Goal: Information Seeking & Learning: Learn about a topic

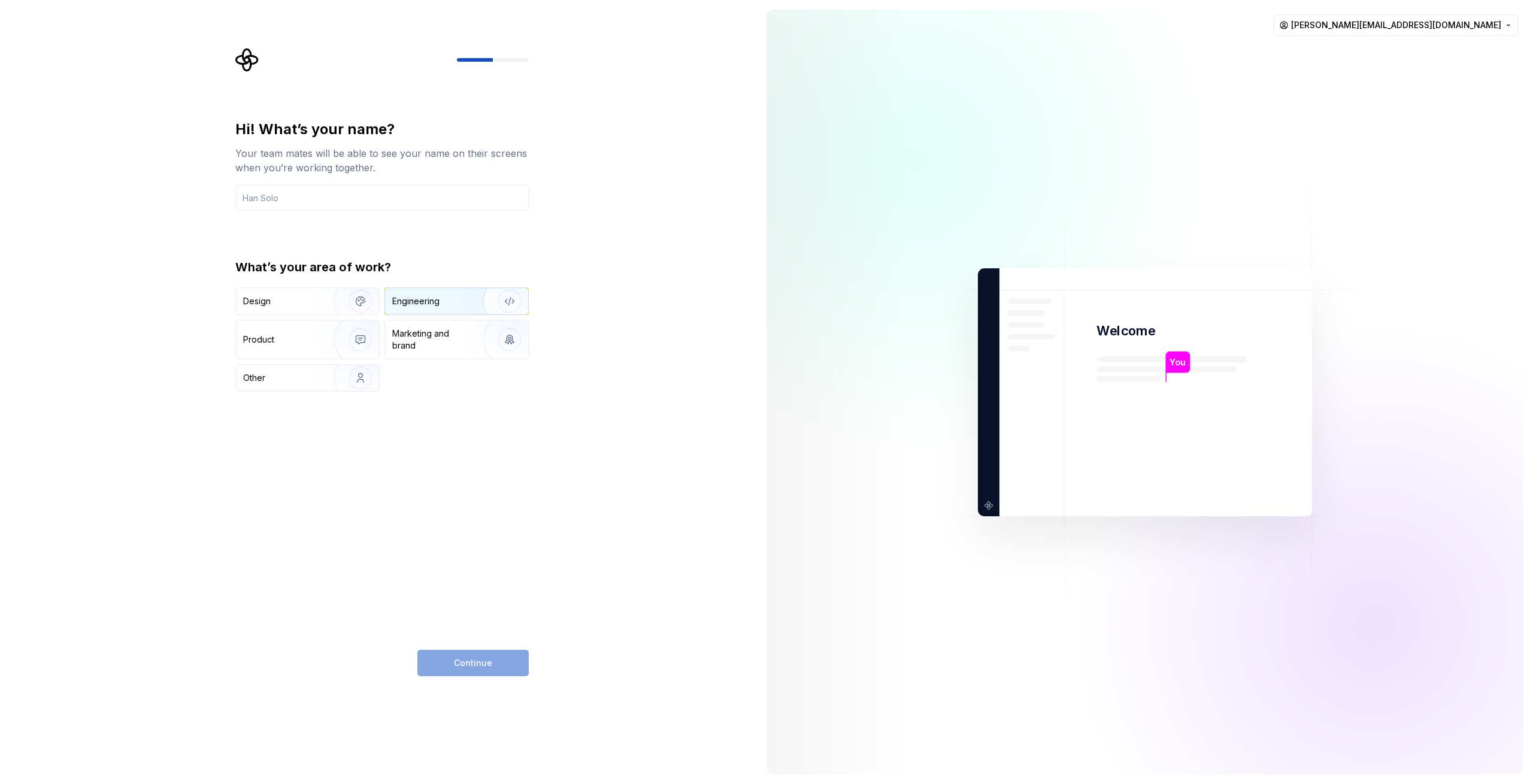
click at [399, 298] on div "Engineering" at bounding box center [416, 301] width 48 height 12
click at [281, 205] on input "text" at bounding box center [381, 197] width 293 height 26
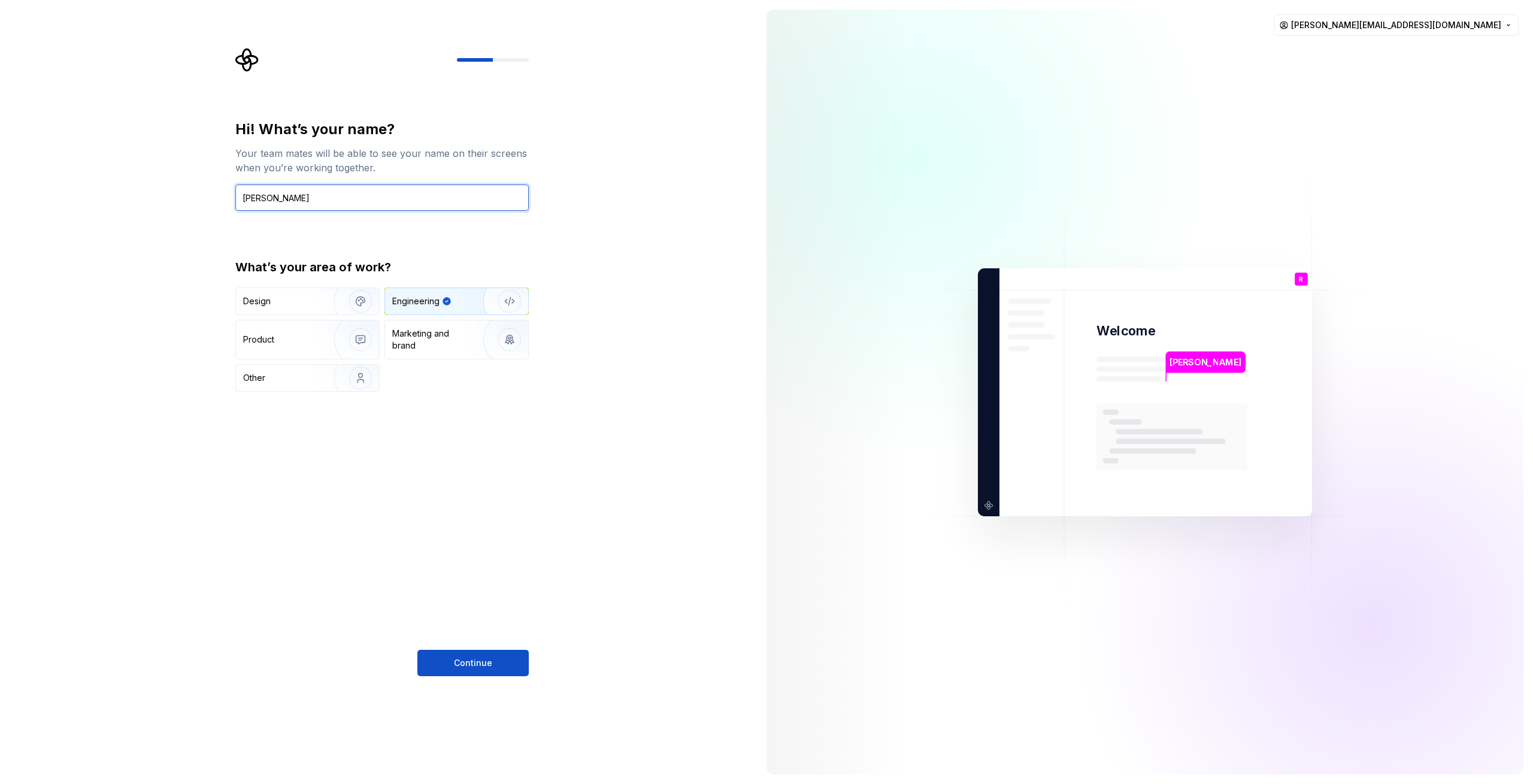
type input "[PERSON_NAME]"
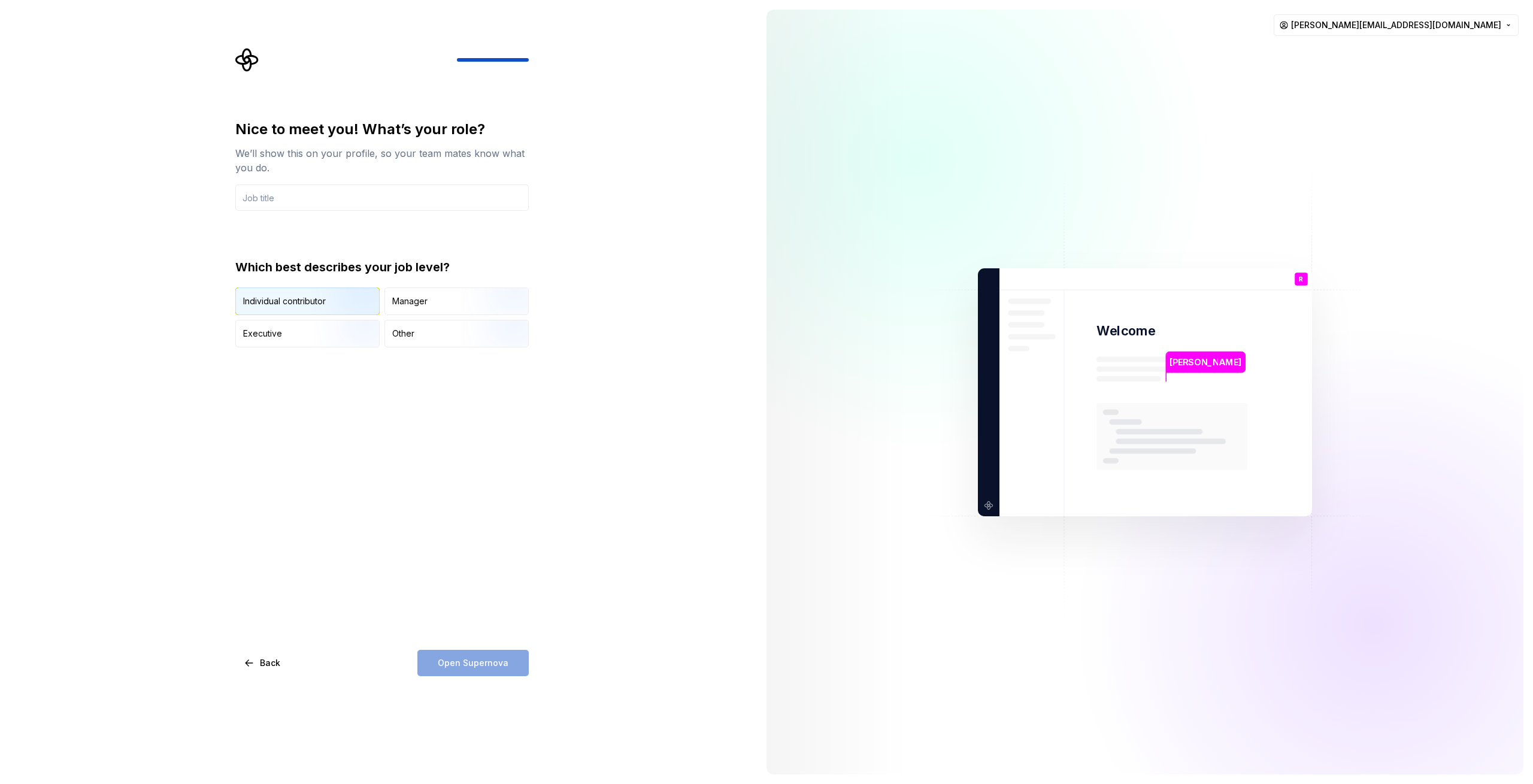
click at [298, 304] on div "Individual contributor" at bounding box center [284, 301] width 82 height 12
click at [287, 195] on input "text" at bounding box center [381, 197] width 293 height 26
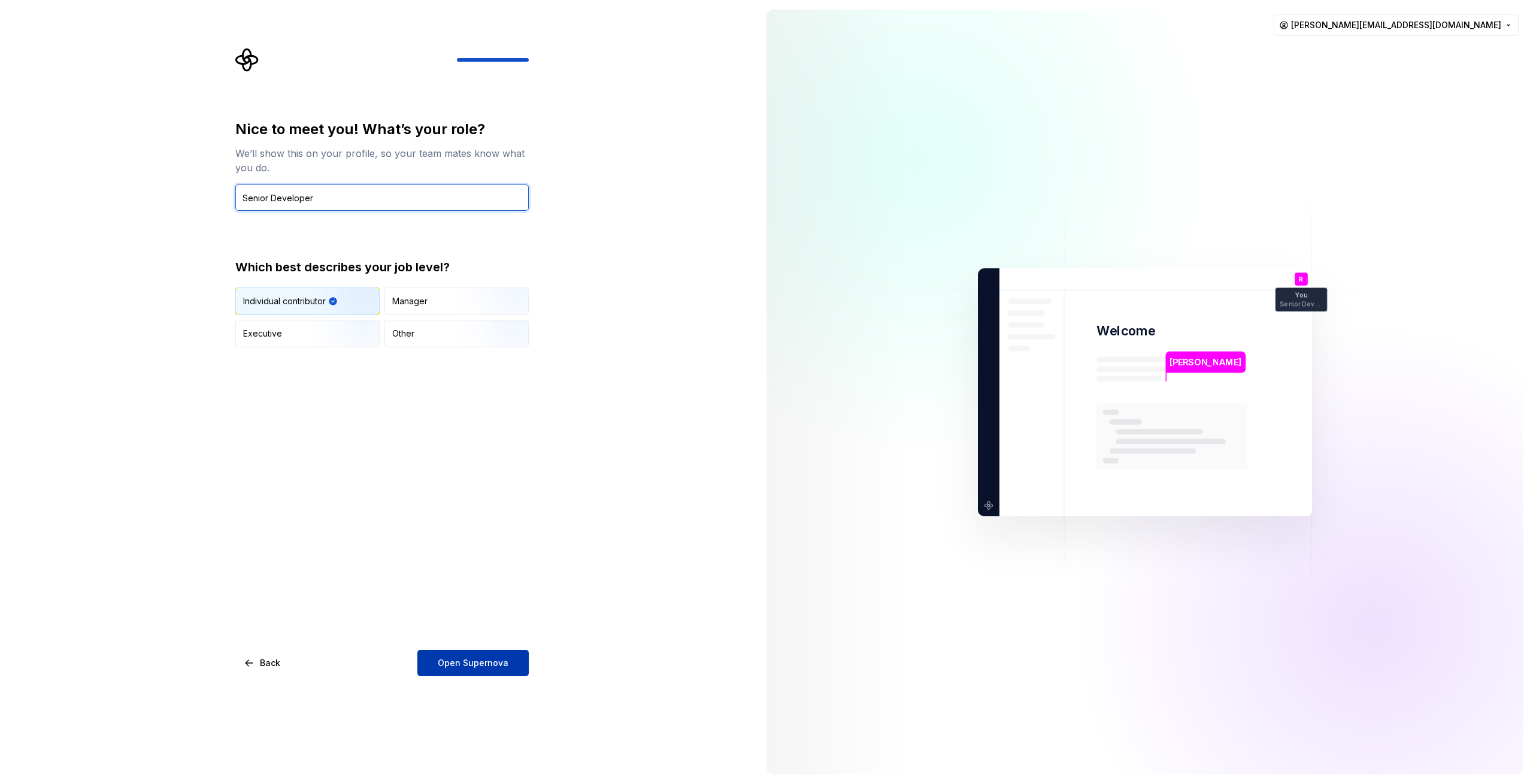
type input "Senior Developer"
click at [504, 665] on span "Open Supernova" at bounding box center [472, 663] width 70 height 12
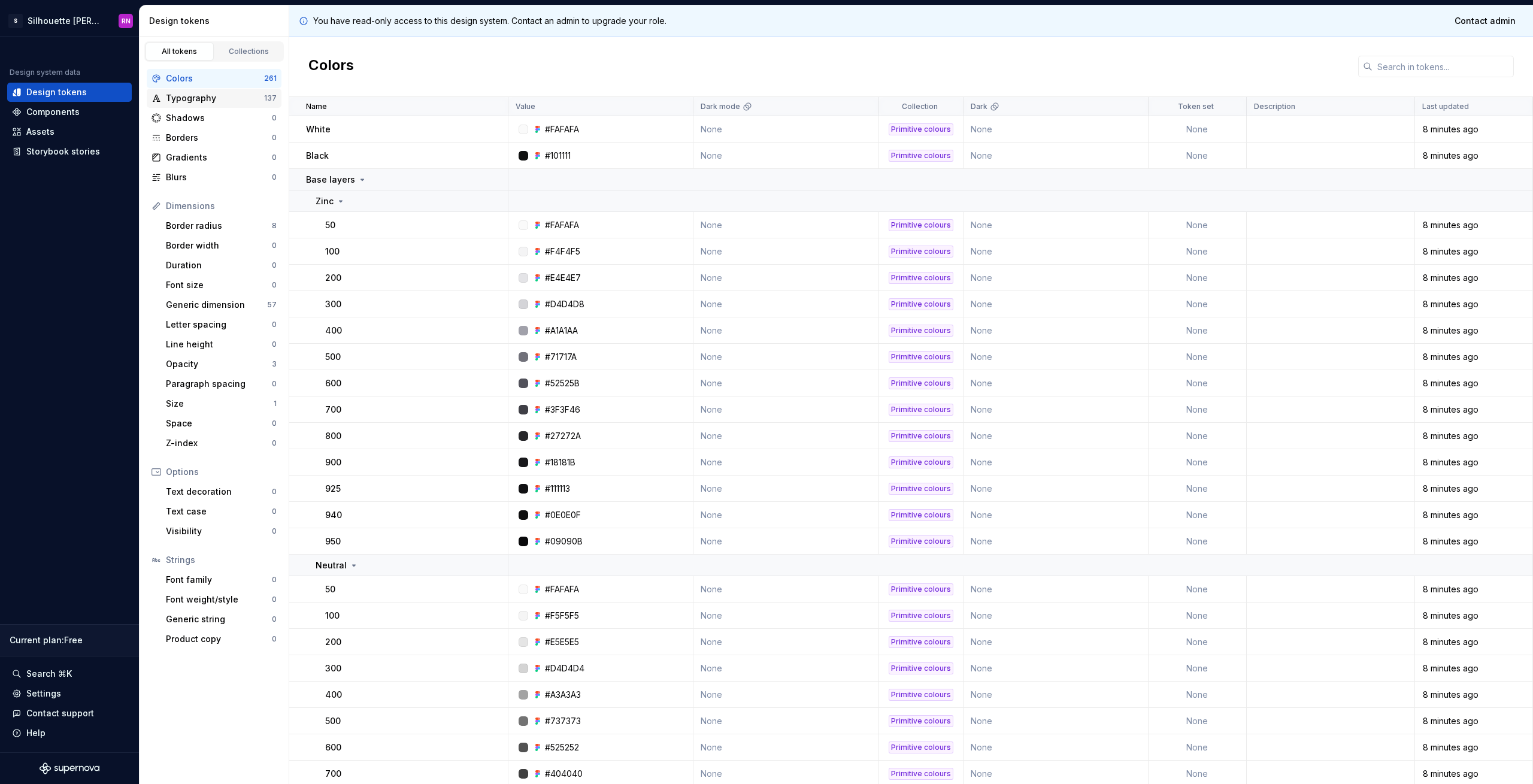
click at [210, 92] on div "Typography" at bounding box center [215, 98] width 98 height 12
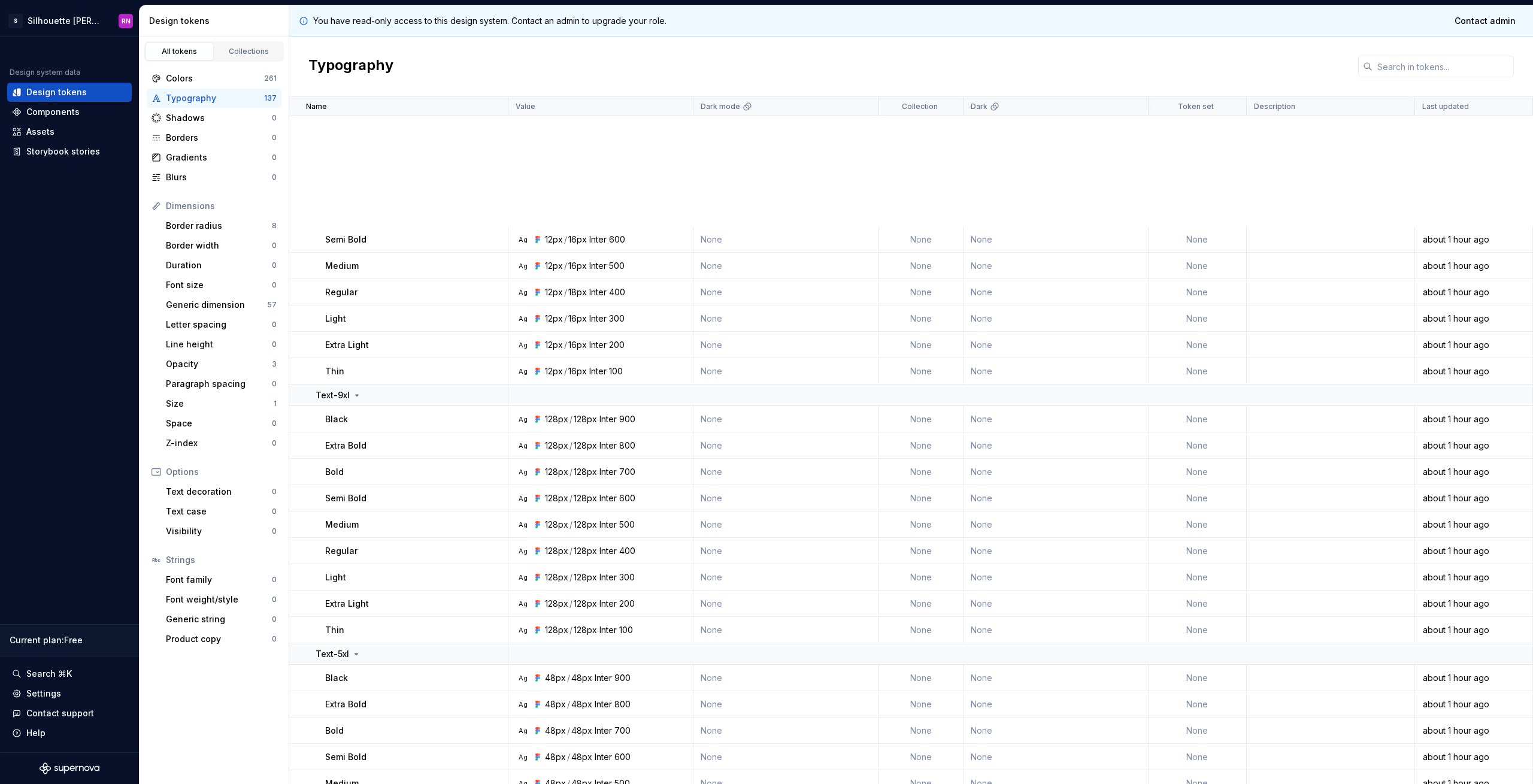
scroll to position [3480, 0]
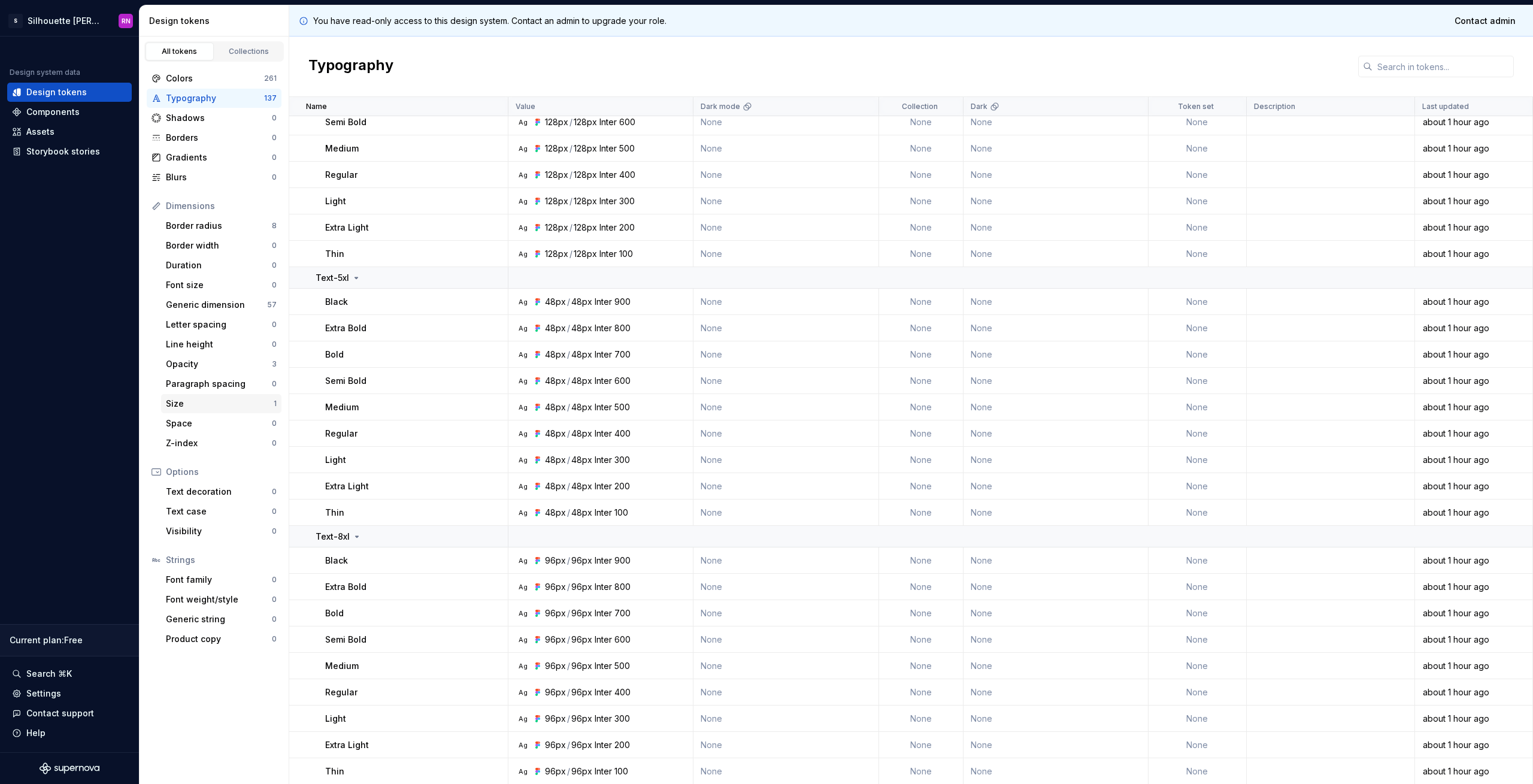
click at [178, 405] on div "Size" at bounding box center [220, 403] width 108 height 12
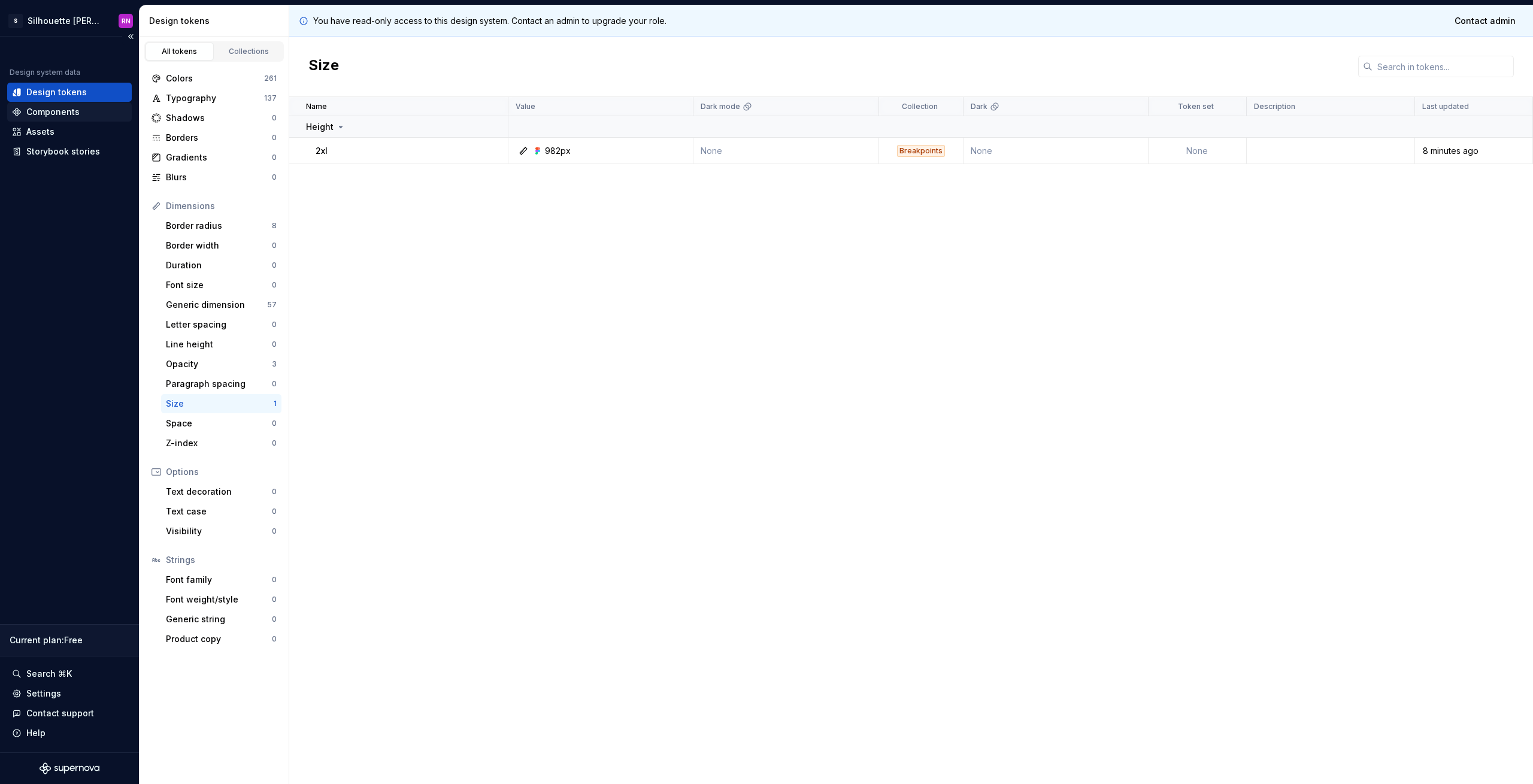
click at [36, 109] on div "Components" at bounding box center [53, 111] width 53 height 12
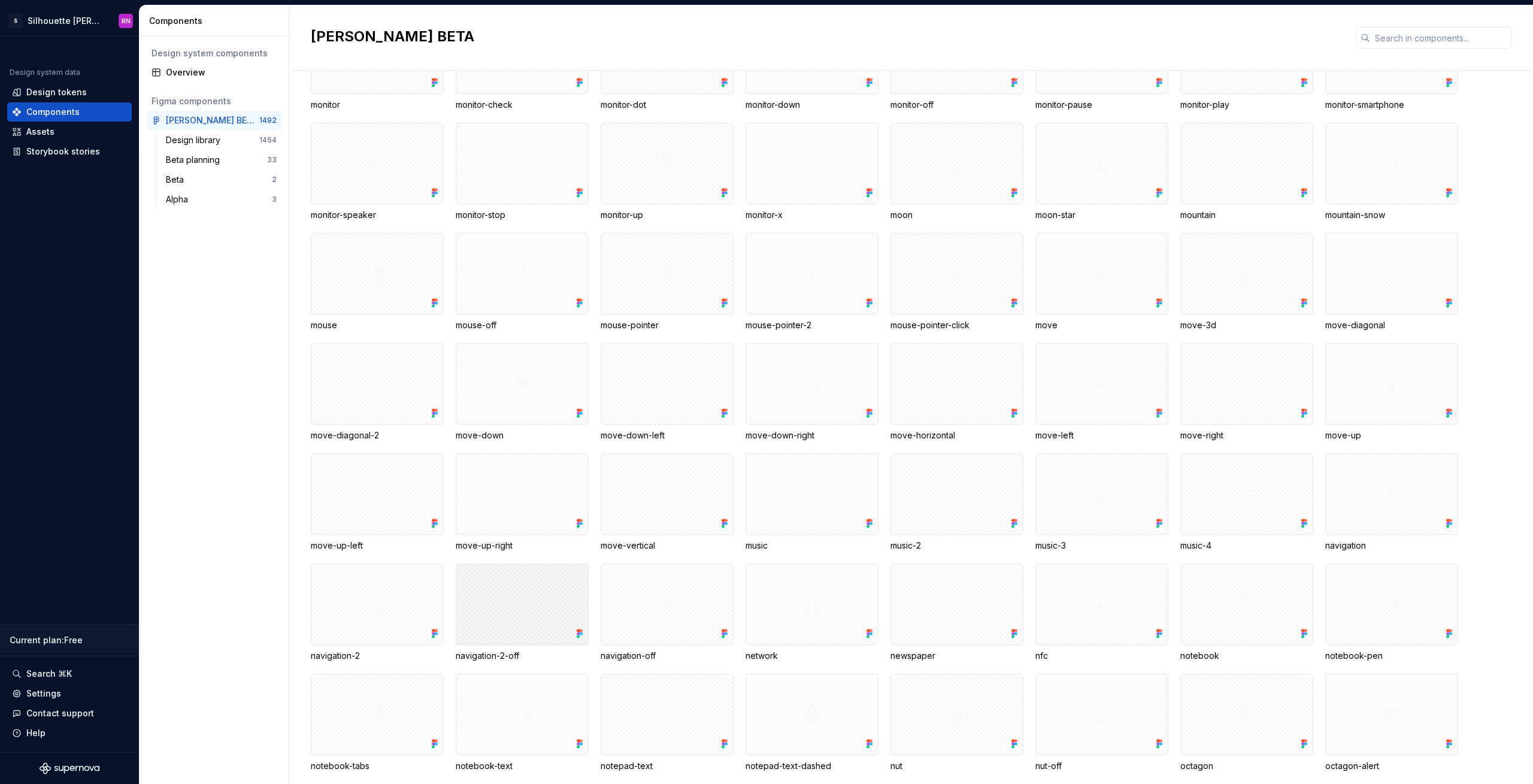
scroll to position [12268, 0]
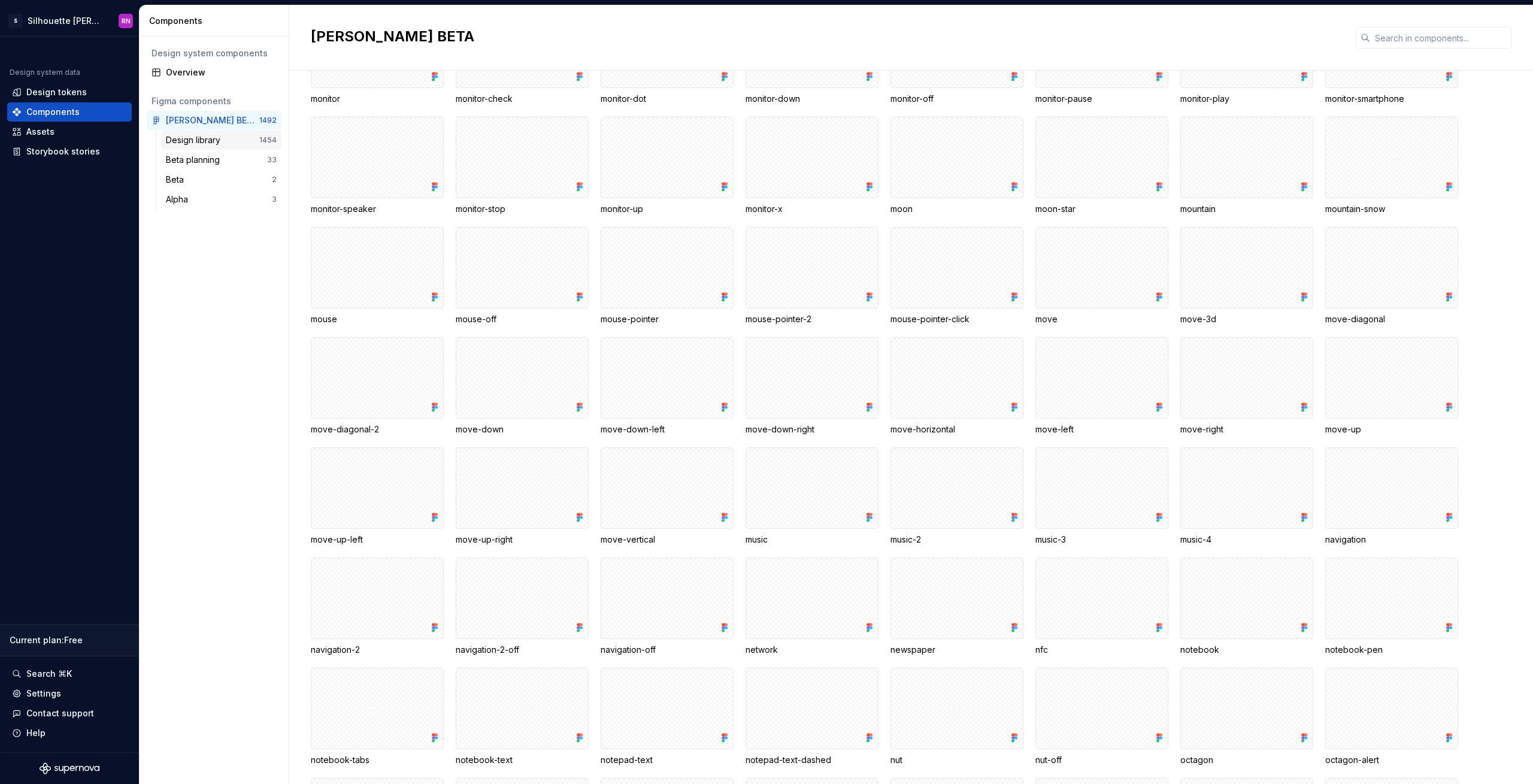
click at [202, 142] on div "Design library" at bounding box center [195, 140] width 59 height 12
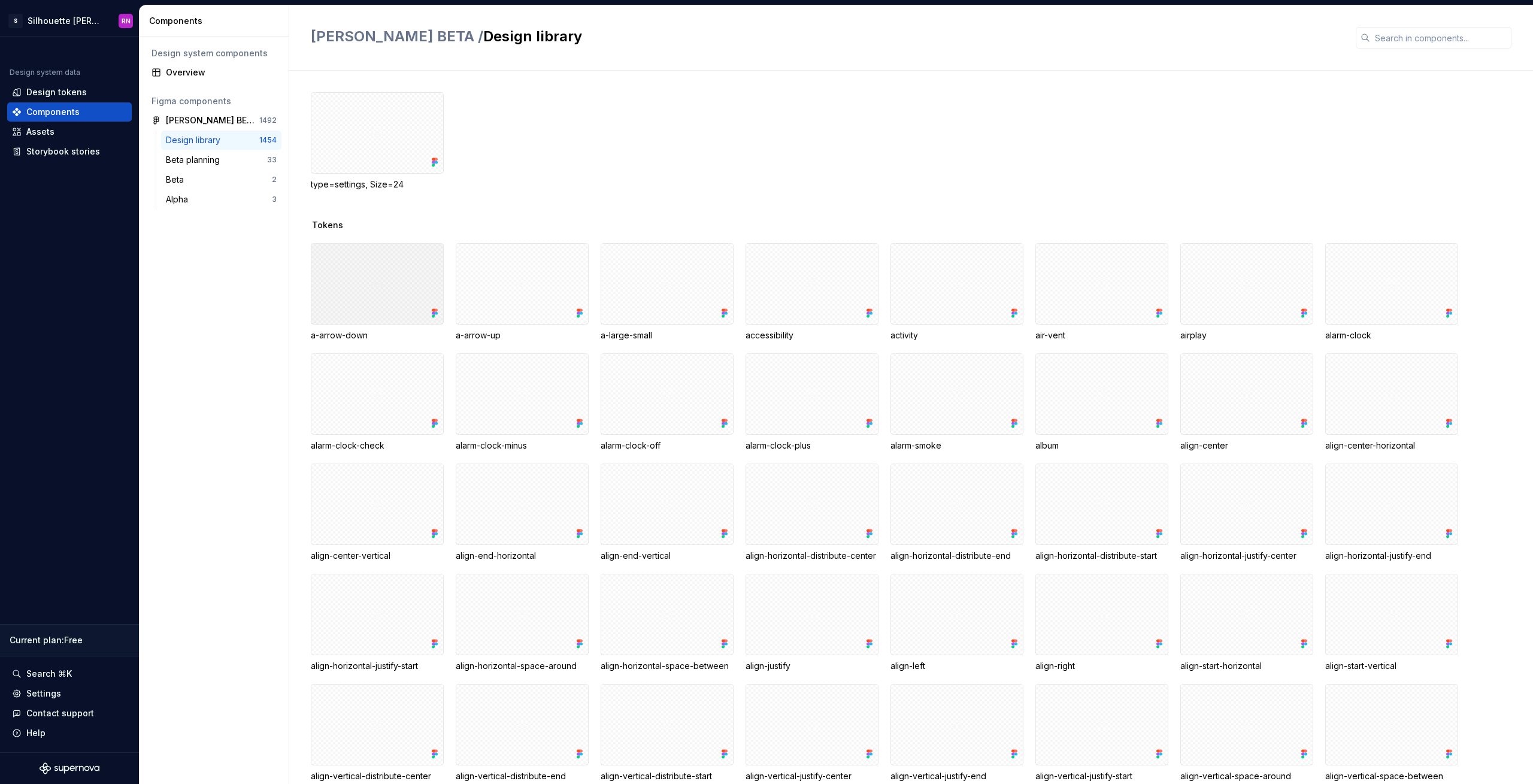
click at [411, 281] on div at bounding box center [377, 283] width 133 height 82
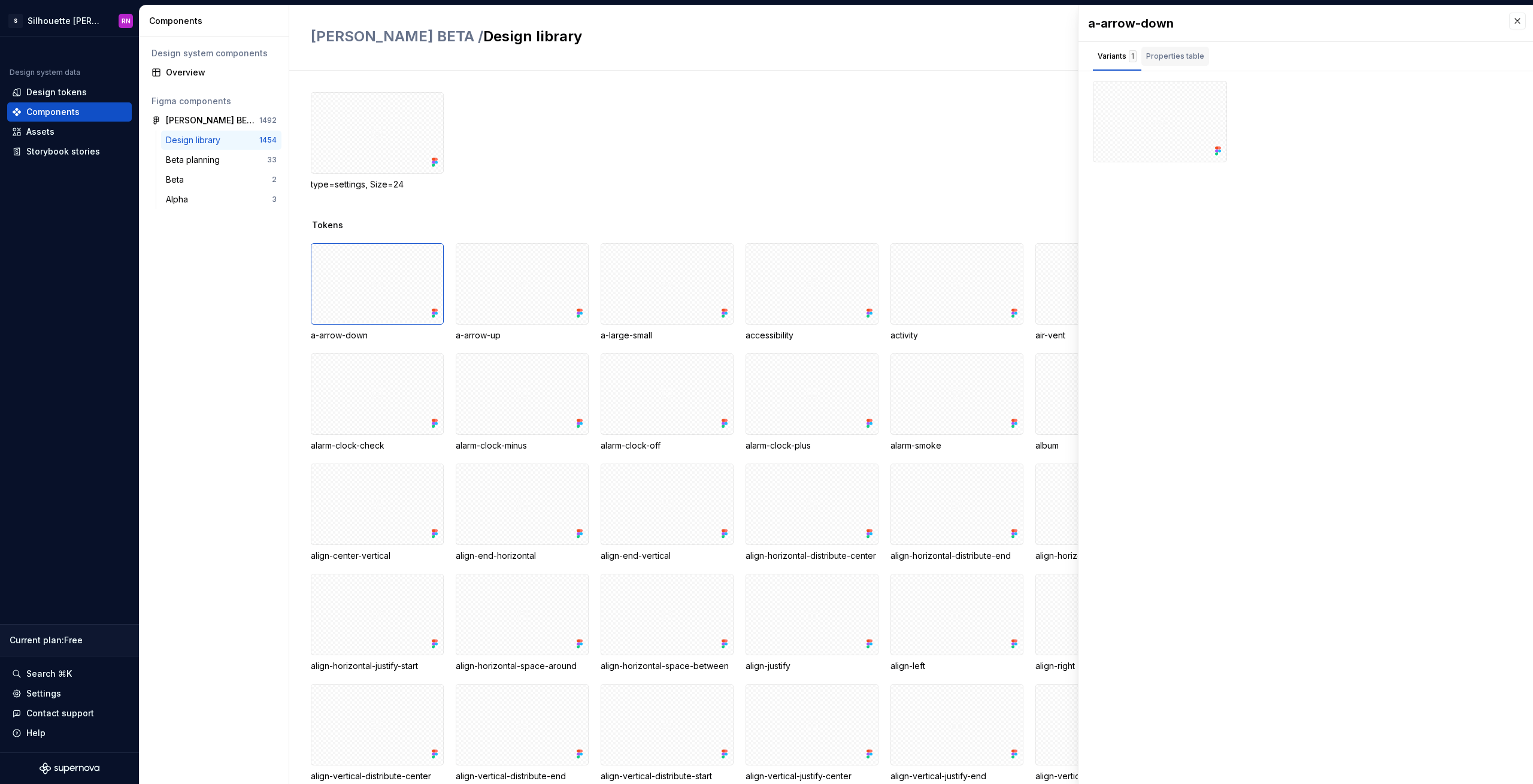
click at [1184, 58] on div "Properties table" at bounding box center [1176, 56] width 58 height 12
click at [1107, 58] on div "Variants 1" at bounding box center [1117, 56] width 39 height 12
click at [1216, 93] on button "button" at bounding box center [1213, 94] width 17 height 17
click at [1203, 226] on div "a-arrow-down Variants 1 Properties table Property Values Default This Figma com…" at bounding box center [1306, 395] width 455 height 778
click at [881, 158] on div "type=settings, Size=24" at bounding box center [922, 141] width 1223 height 98
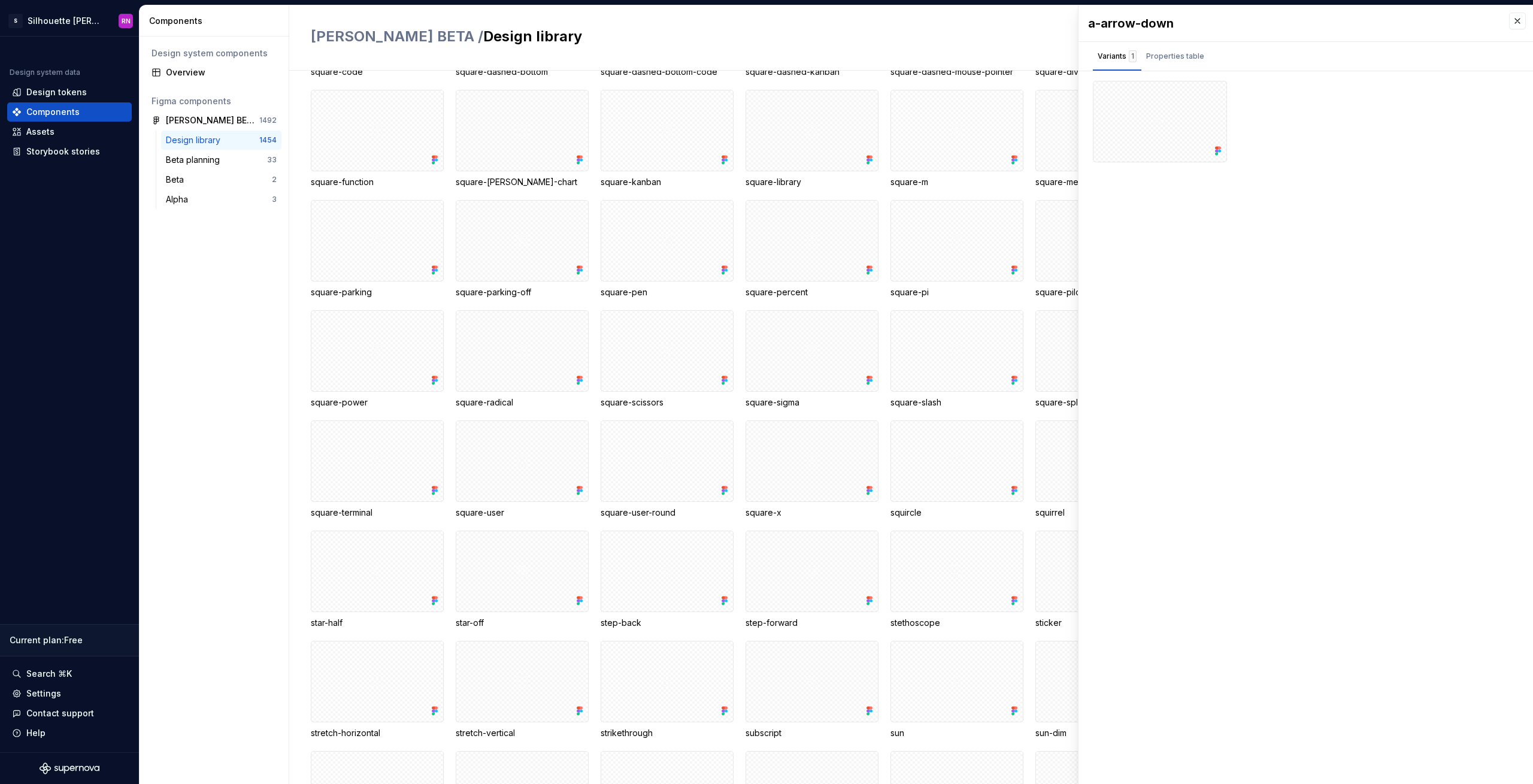
scroll to position [19655, 0]
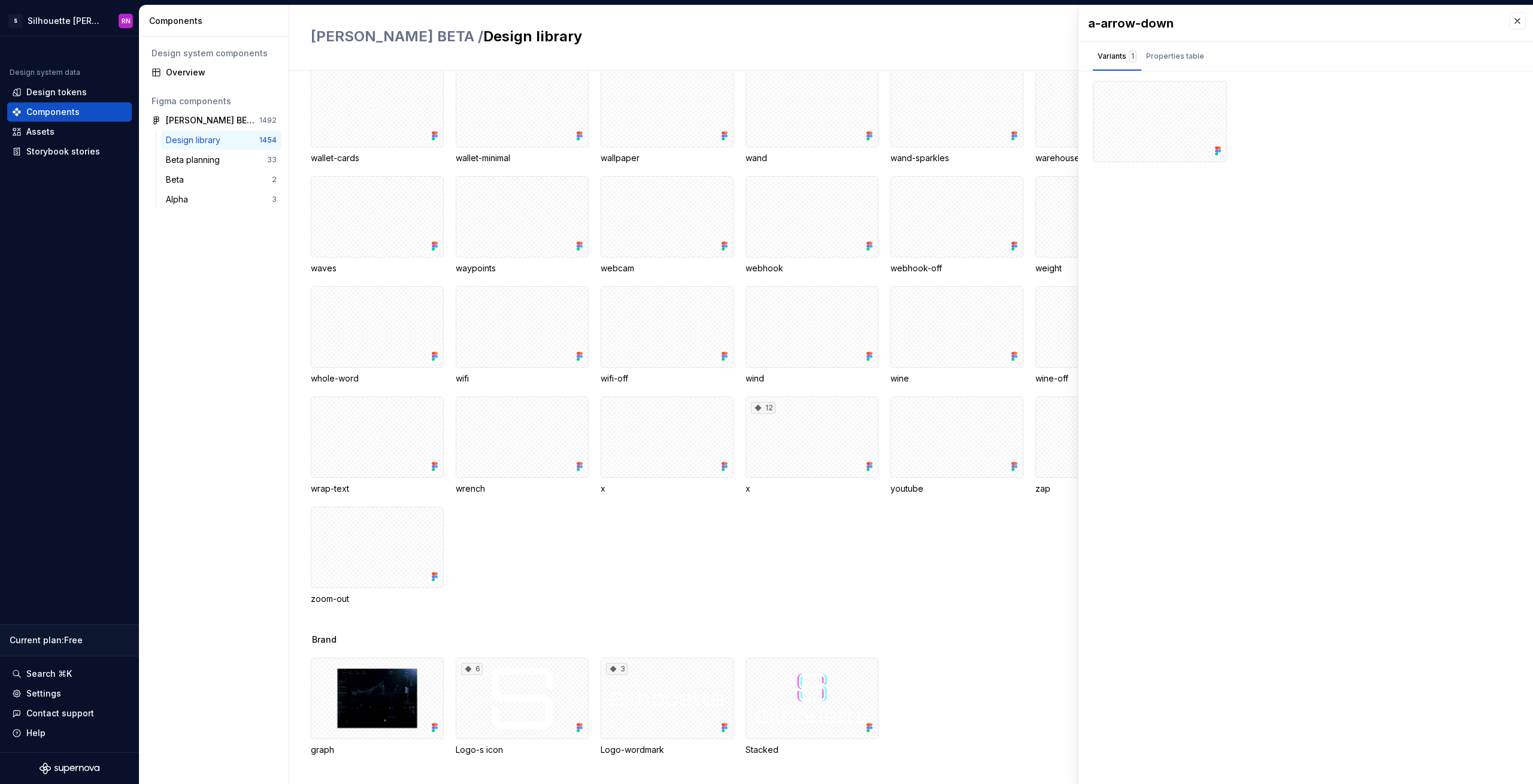
click at [1519, 21] on button "button" at bounding box center [1518, 21] width 17 height 17
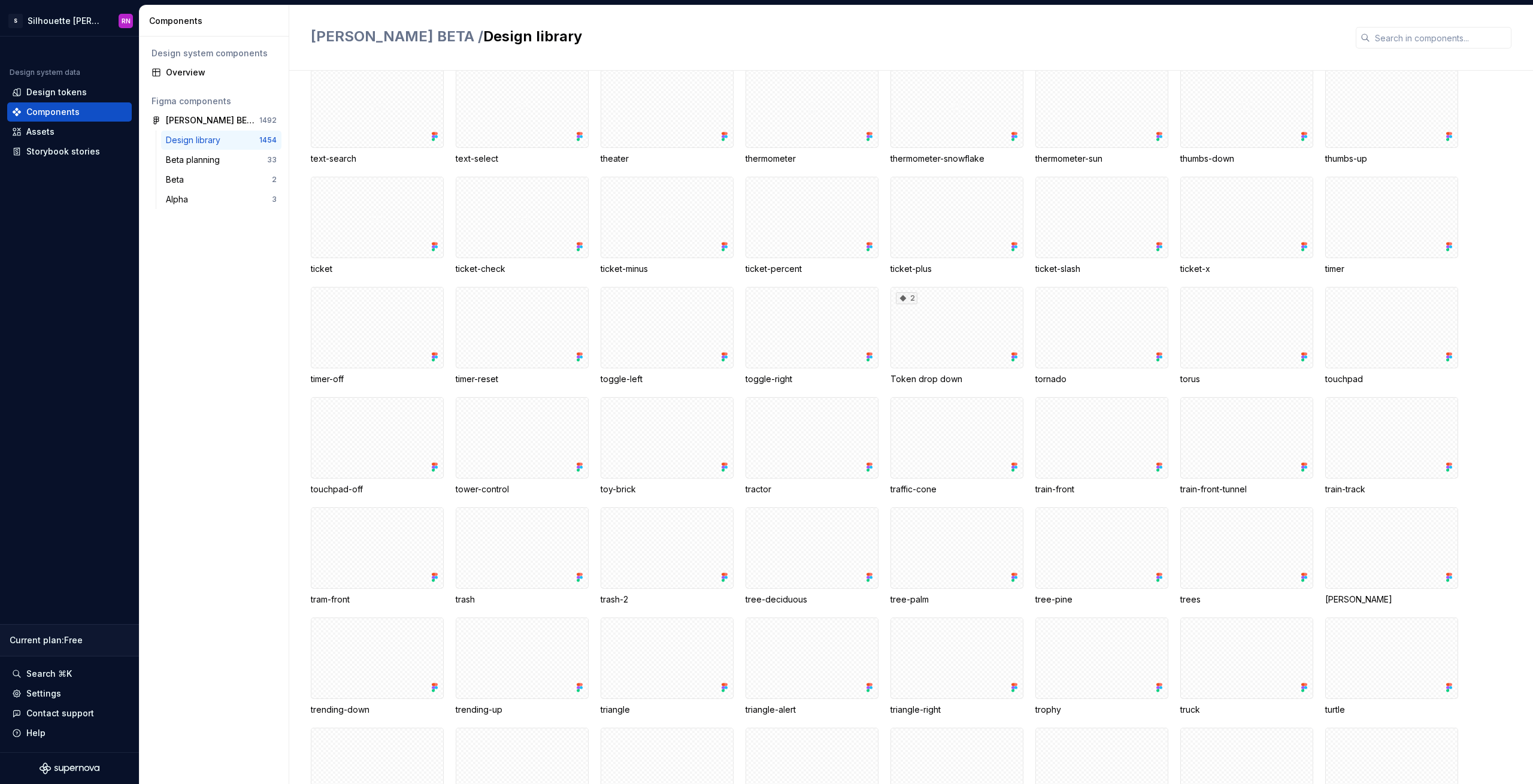
scroll to position [18251, 0]
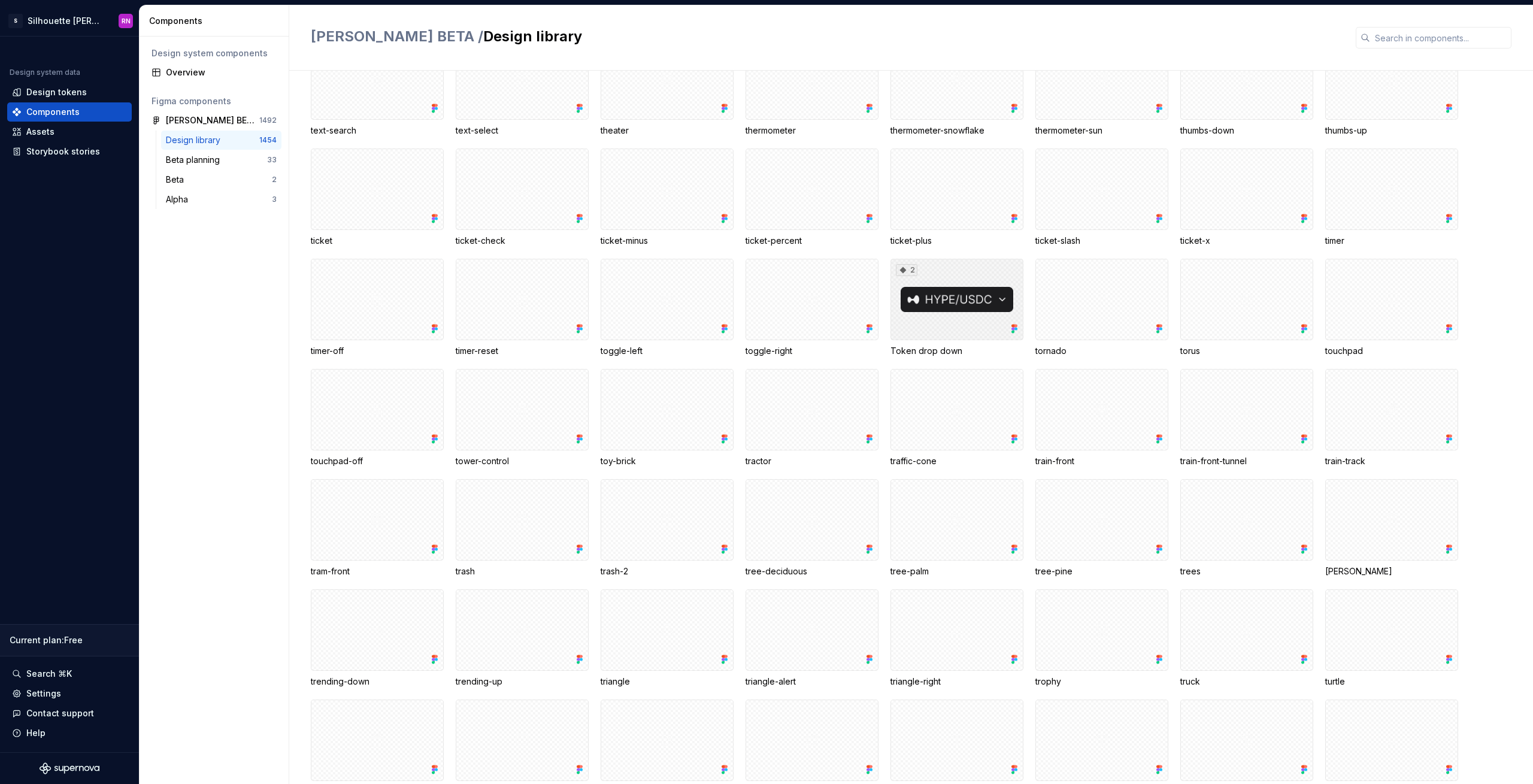
click at [969, 284] on div "2" at bounding box center [957, 299] width 133 height 82
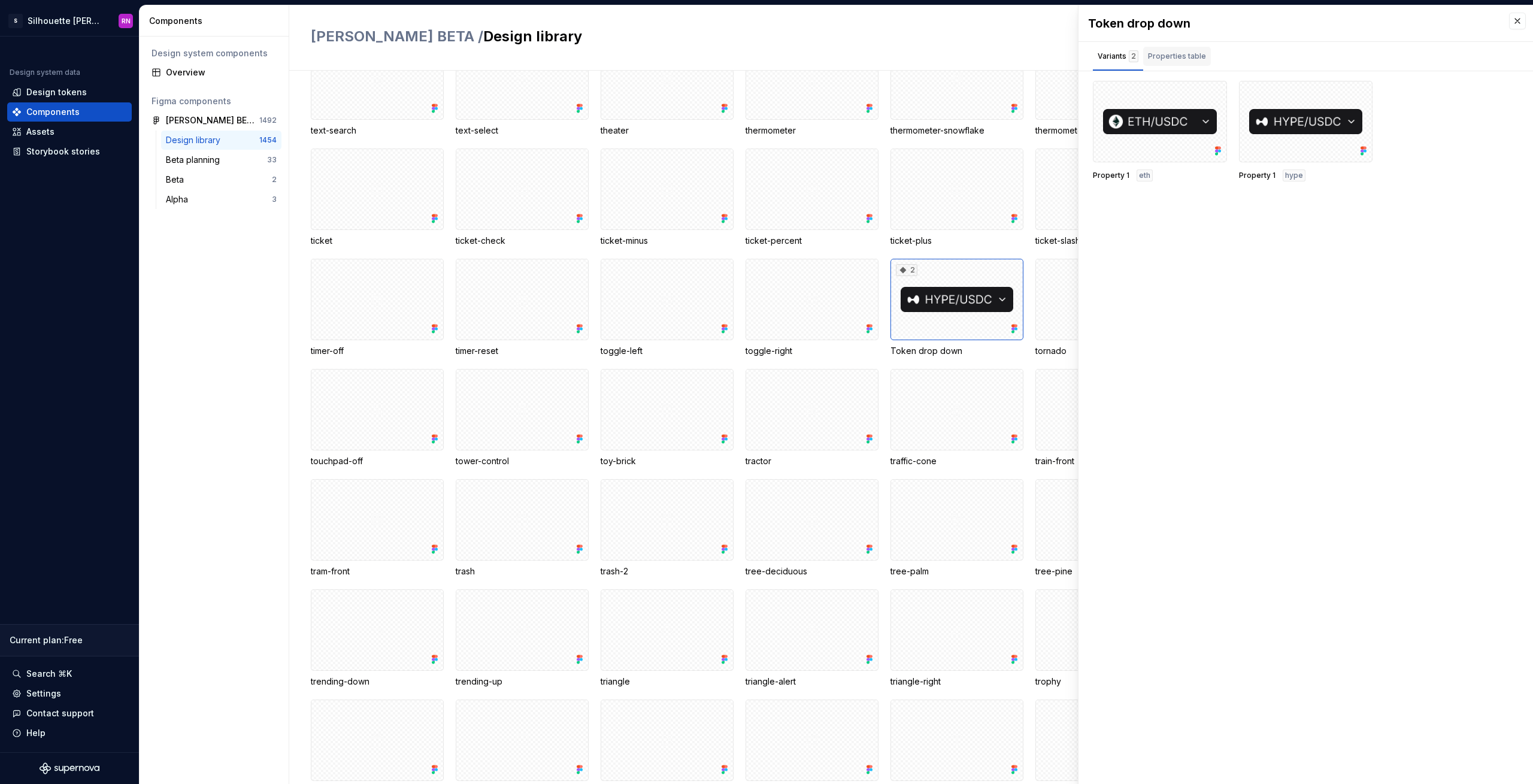
click at [1186, 55] on div "Properties table" at bounding box center [1177, 56] width 58 height 12
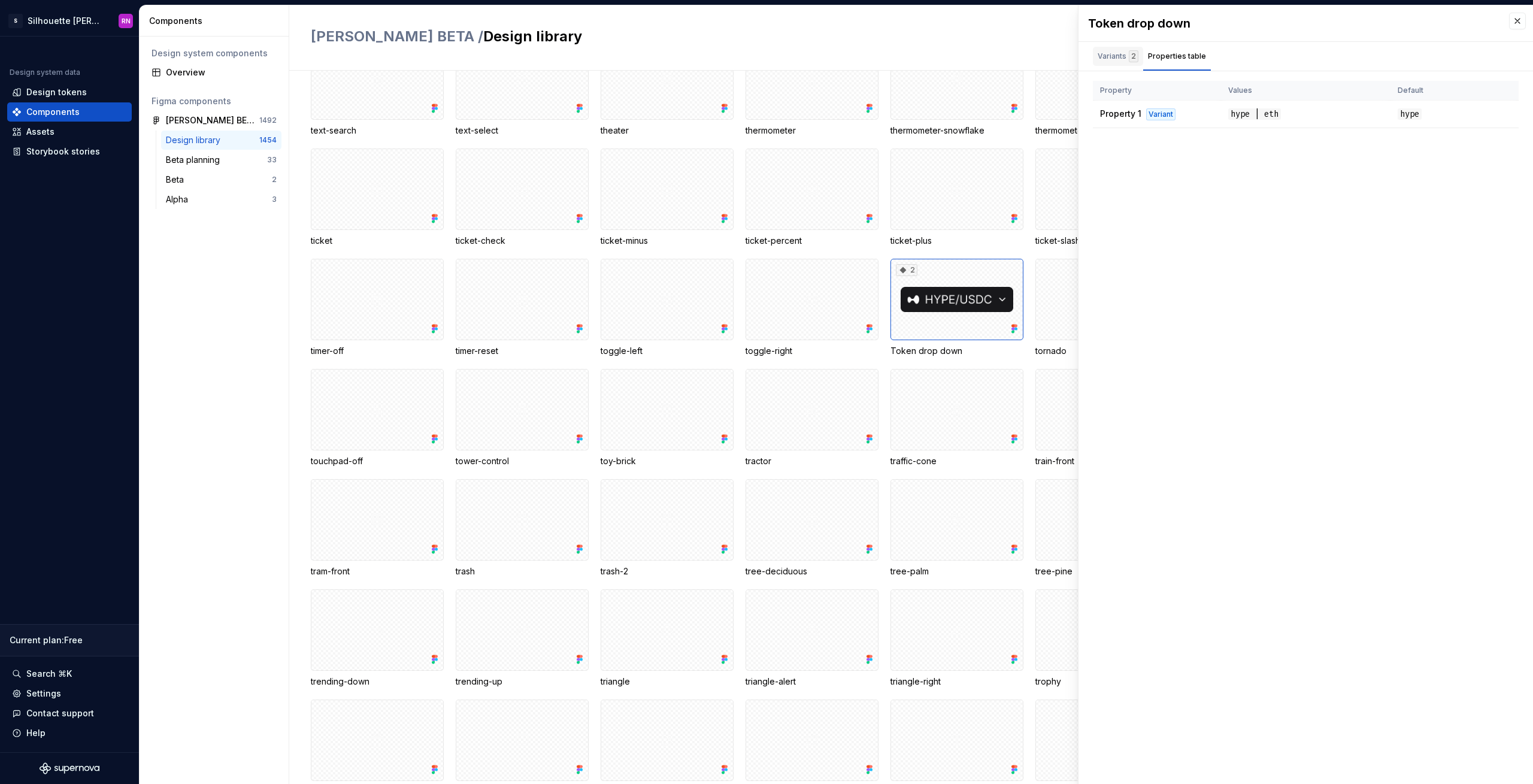
click at [1112, 49] on div "Variants 2" at bounding box center [1118, 56] width 50 height 19
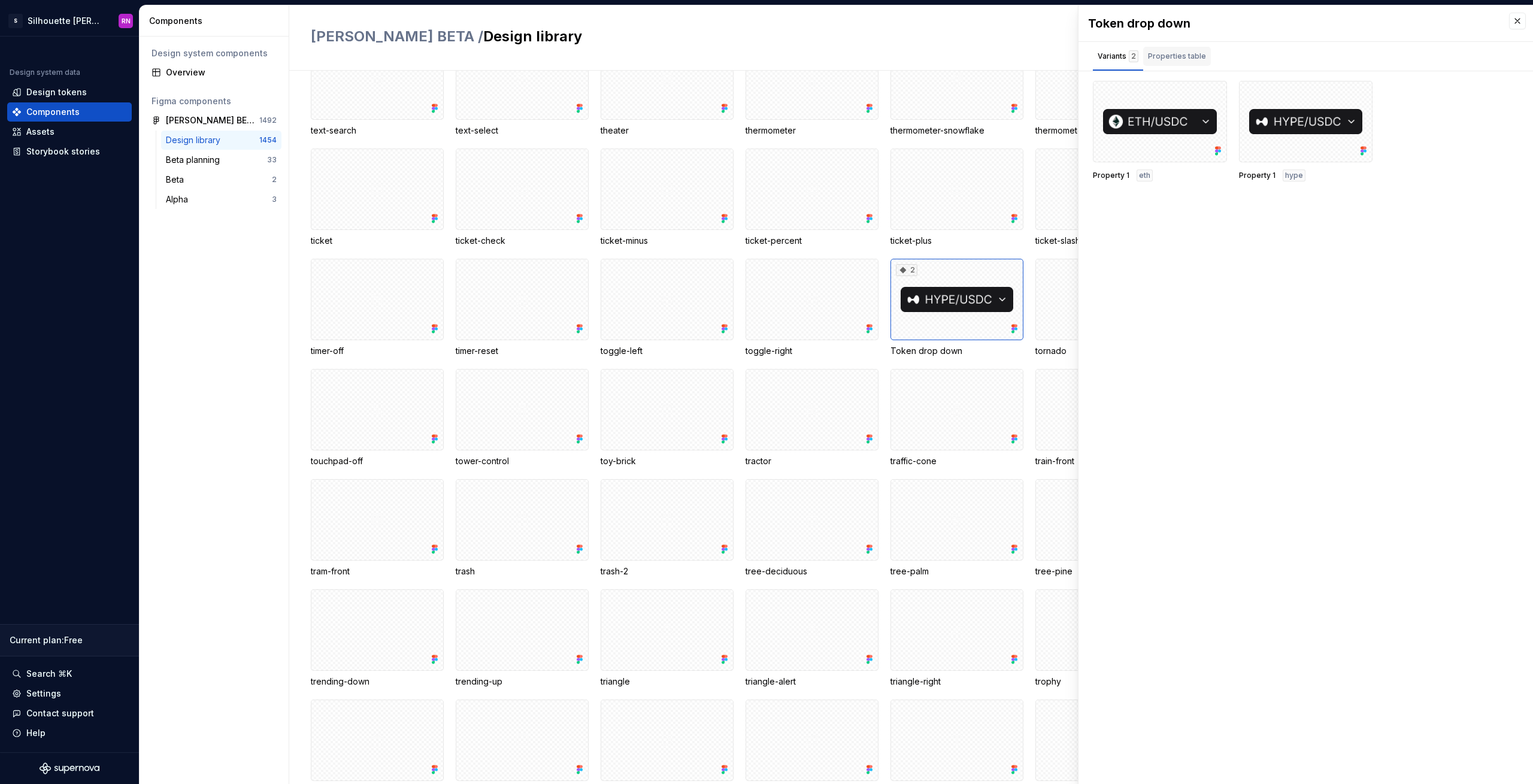
click at [1162, 50] on div "Properties table" at bounding box center [1177, 56] width 58 height 12
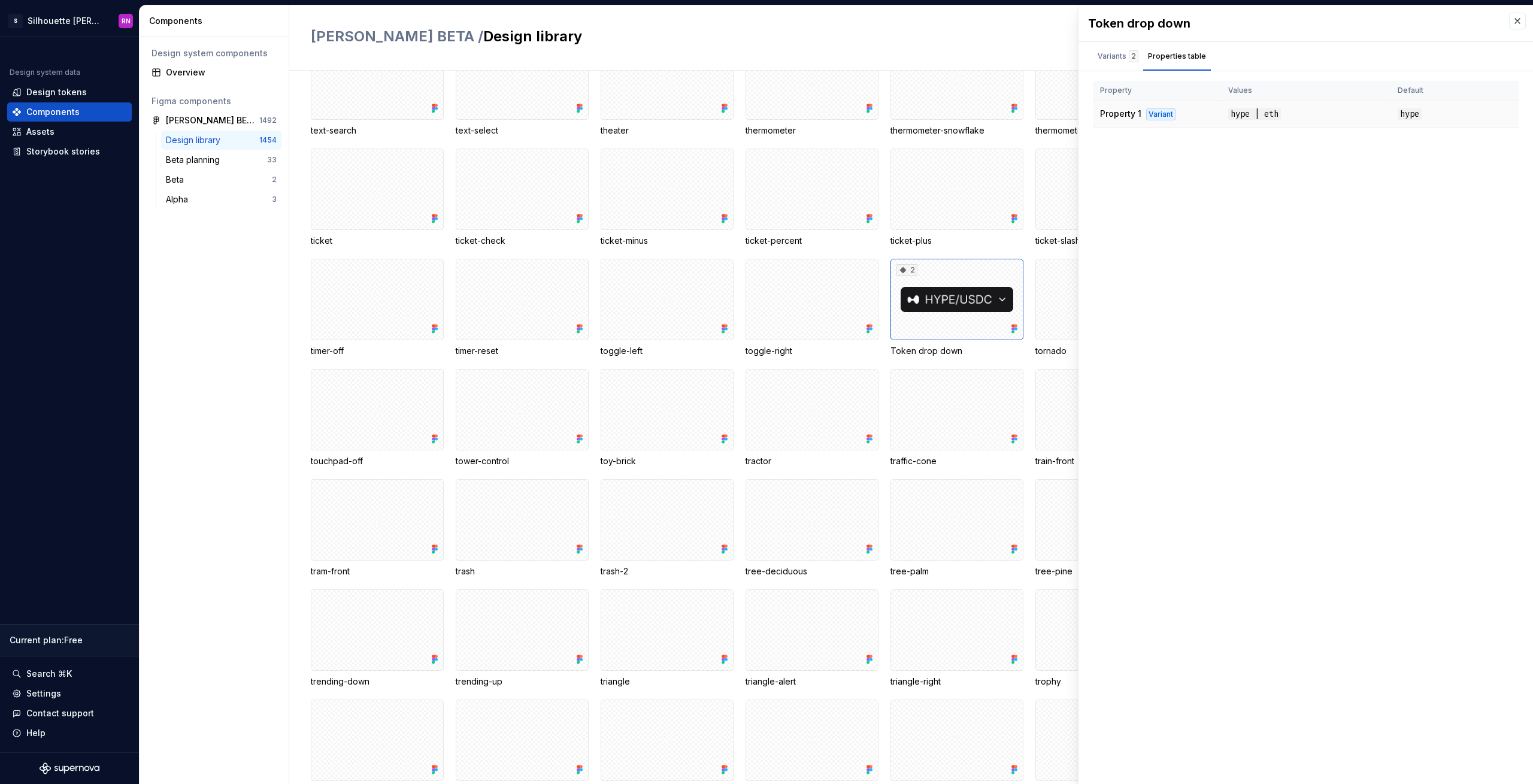
click at [1111, 116] on span "Property 1" at bounding box center [1121, 114] width 41 height 10
click at [1111, 52] on div "Variants 2" at bounding box center [1117, 56] width 40 height 12
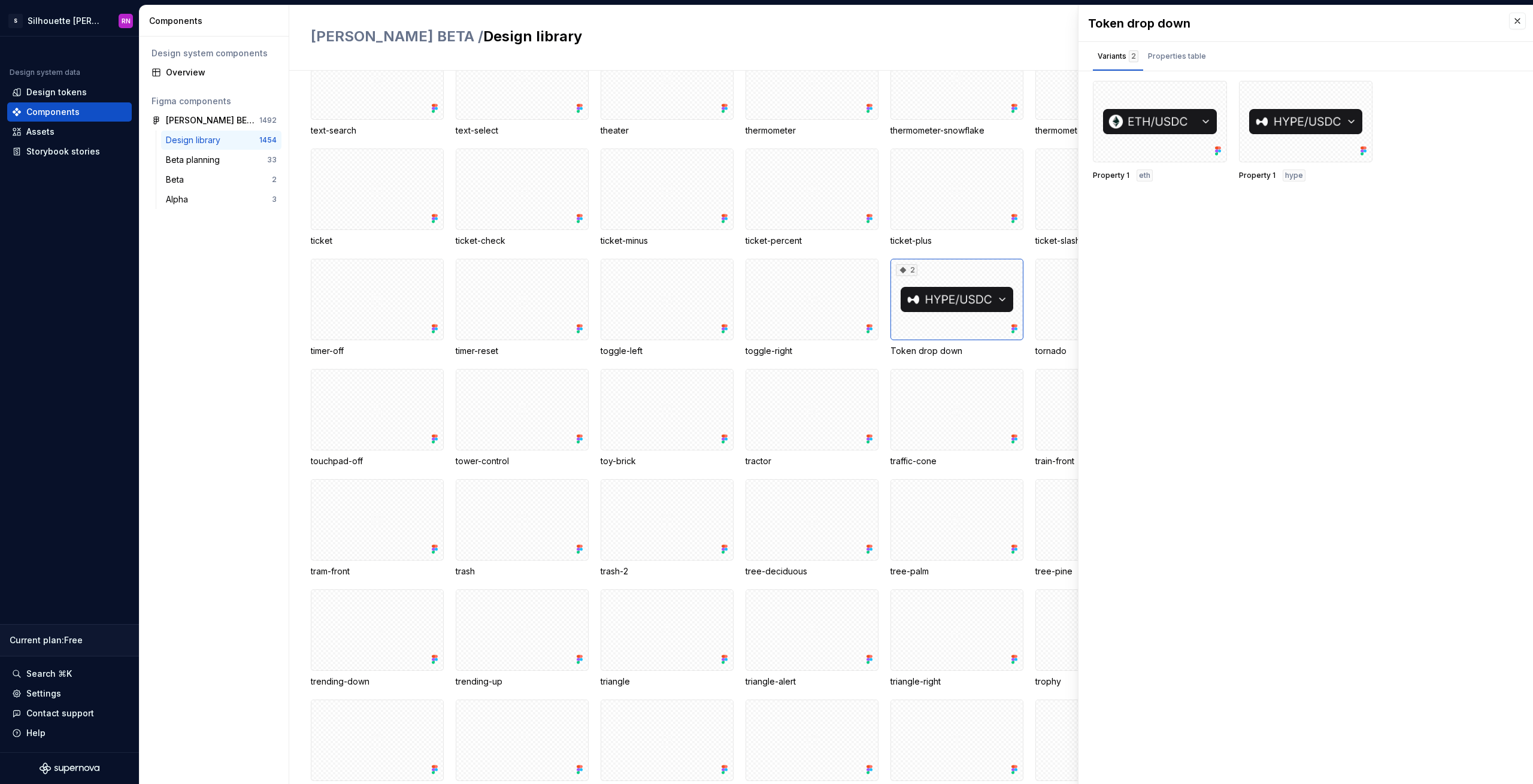
click at [231, 349] on div "Design system components Overview Figma components [PERSON_NAME] BETA 1492 Desi…" at bounding box center [214, 410] width 149 height 747
click at [63, 144] on div "Storybook stories" at bounding box center [69, 151] width 124 height 19
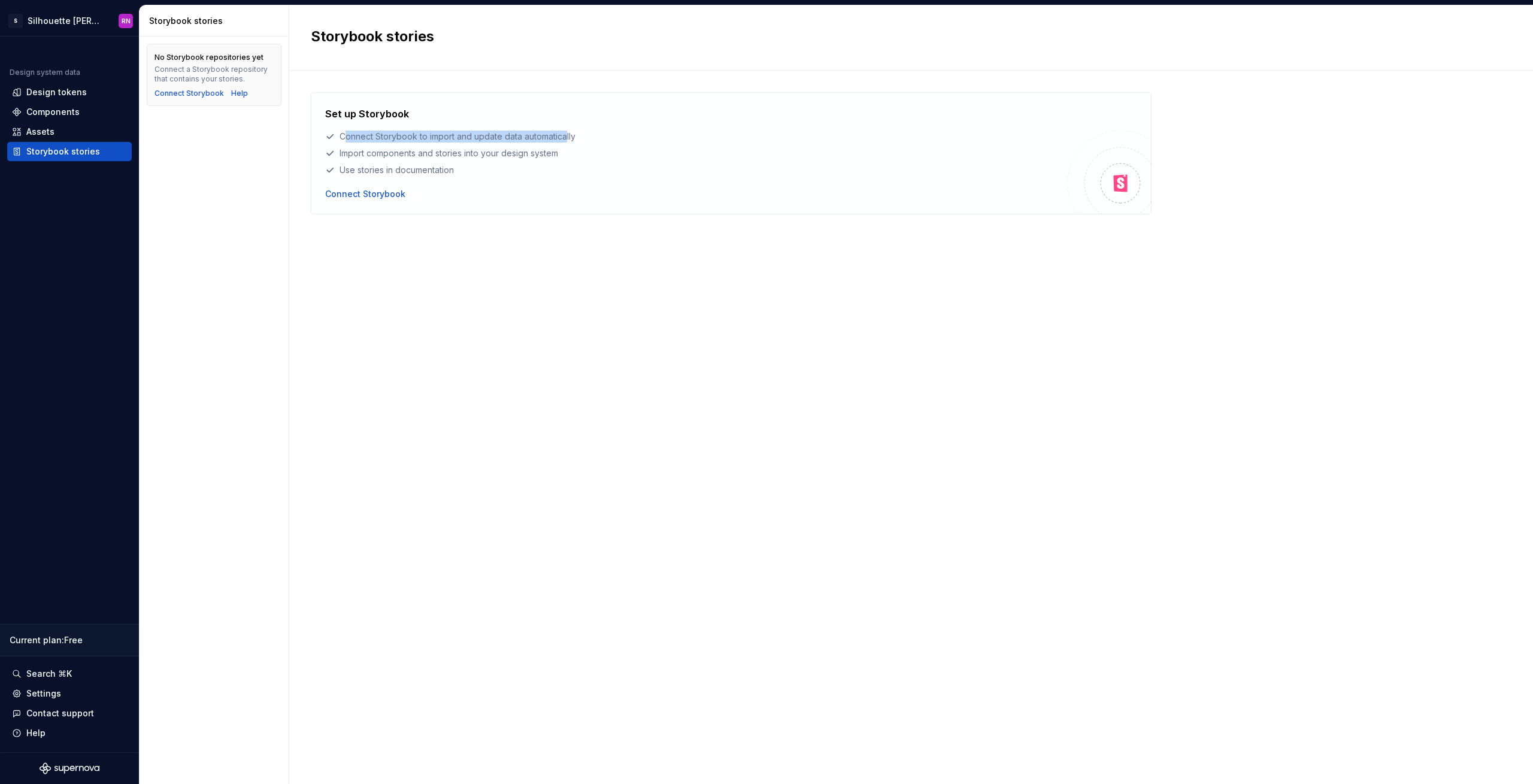
drag, startPoint x: 346, startPoint y: 139, endPoint x: 567, endPoint y: 135, distance: 221.0
click at [567, 135] on div "Connect Storybook to import and update data automatically" at bounding box center [696, 136] width 742 height 12
drag, startPoint x: 351, startPoint y: 156, endPoint x: 485, endPoint y: 153, distance: 134.0
click at [485, 153] on div "Import components and stories into your design system" at bounding box center [696, 153] width 742 height 12
drag, startPoint x: 485, startPoint y: 153, endPoint x: 349, endPoint y: 160, distance: 136.2
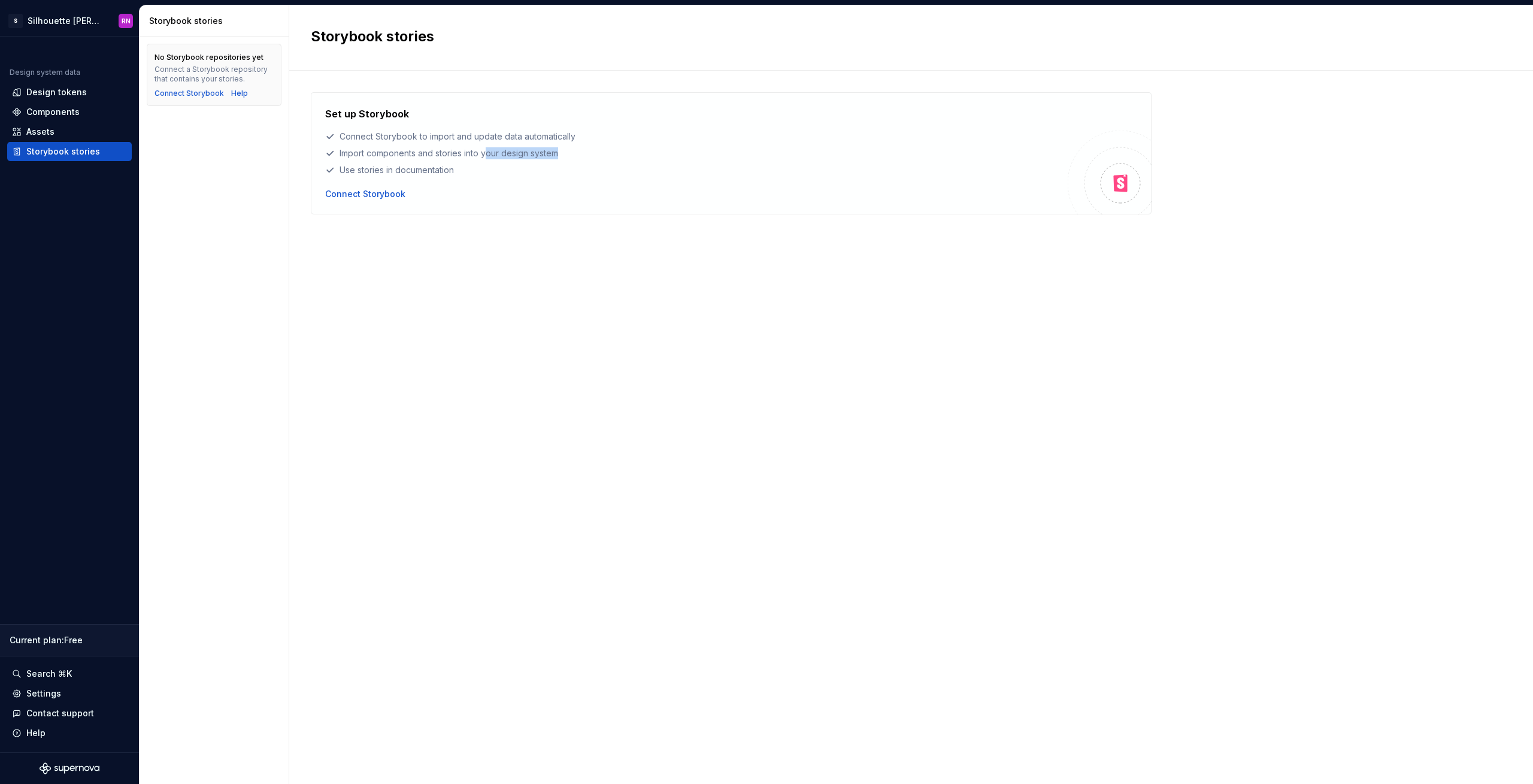
click at [349, 160] on div "Set up Storybook Connect Storybook to import and update data automatically Impo…" at bounding box center [696, 141] width 742 height 70
click at [377, 177] on div "Set up Storybook Connect Storybook to import and update data automatically Impo…" at bounding box center [696, 153] width 742 height 94
click at [56, 126] on div "Assets" at bounding box center [70, 131] width 115 height 12
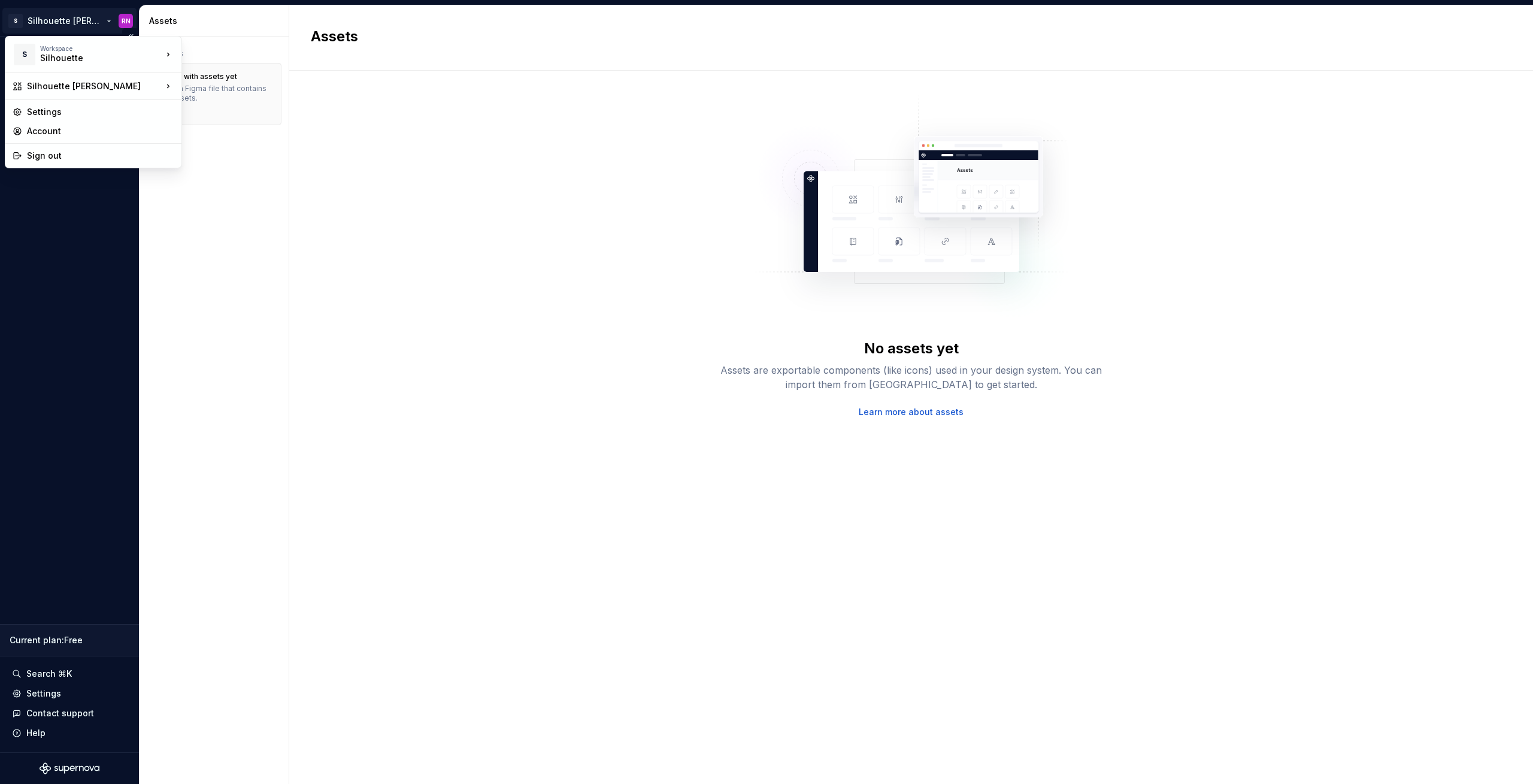
click at [70, 21] on html "S Silhouette [PERSON_NAME] Design system data Design tokens Components Assets S…" at bounding box center [766, 392] width 1533 height 784
click at [414, 282] on html "S Silhouette [PERSON_NAME] Design system data Design tokens Components Assets S…" at bounding box center [766, 392] width 1533 height 784
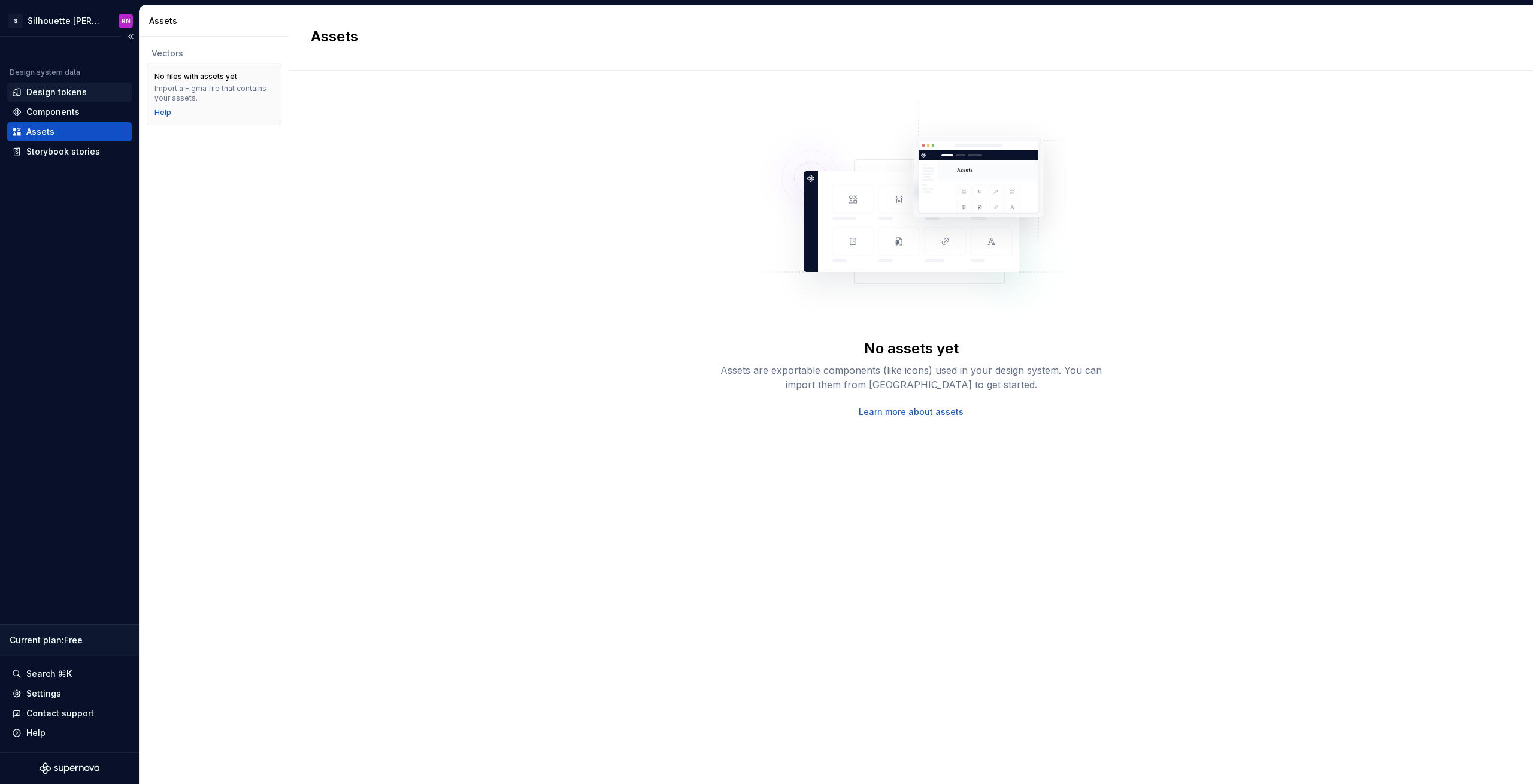
click at [33, 88] on div "Design tokens" at bounding box center [56, 92] width 60 height 12
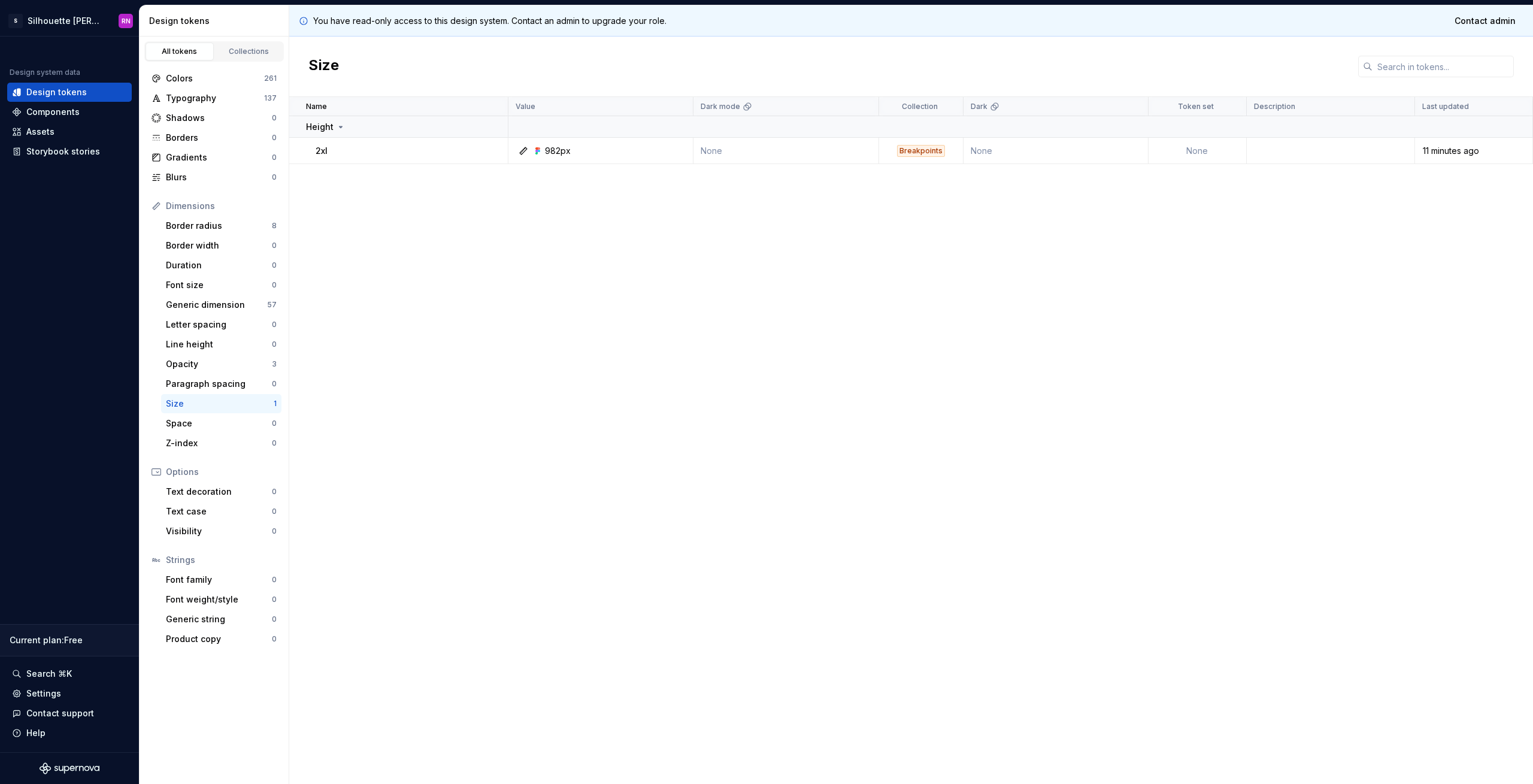
click at [383, 150] on div "2xl" at bounding box center [411, 151] width 192 height 12
